Goal: Task Accomplishment & Management: Use online tool/utility

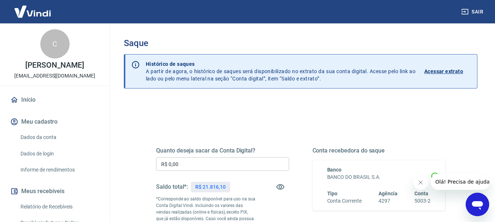
click at [186, 165] on input "R$ 0,00" at bounding box center [222, 165] width 133 height 14
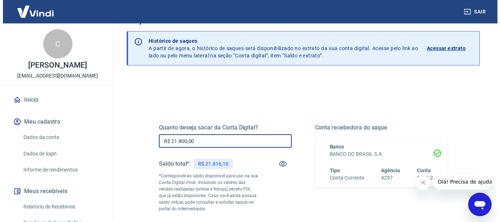
scroll to position [110, 0]
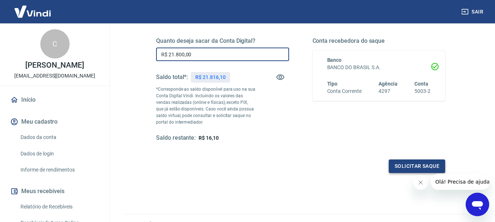
type input "R$ 21.800,00"
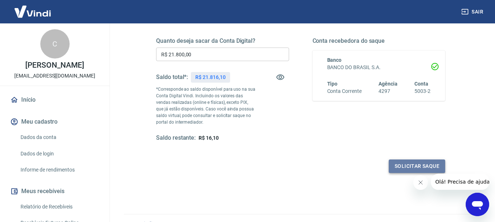
click at [405, 165] on button "Solicitar saque" at bounding box center [417, 167] width 56 height 14
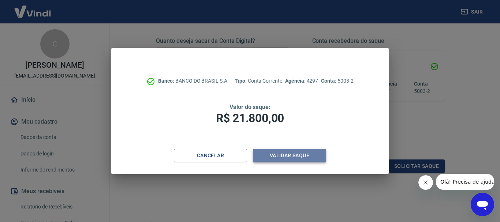
click at [284, 156] on button "Validar saque" at bounding box center [289, 156] width 73 height 14
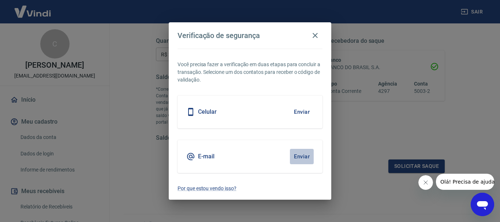
click at [296, 154] on button "Enviar" at bounding box center [302, 156] width 24 height 15
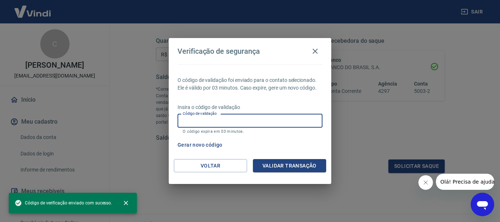
click at [225, 122] on input "Código de validação" at bounding box center [250, 121] width 145 height 14
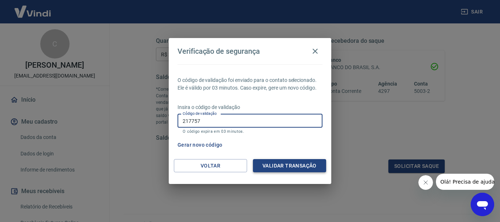
type input "217757"
click at [300, 170] on button "Validar transação" at bounding box center [289, 166] width 73 height 14
